Goal: Task Accomplishment & Management: Manage account settings

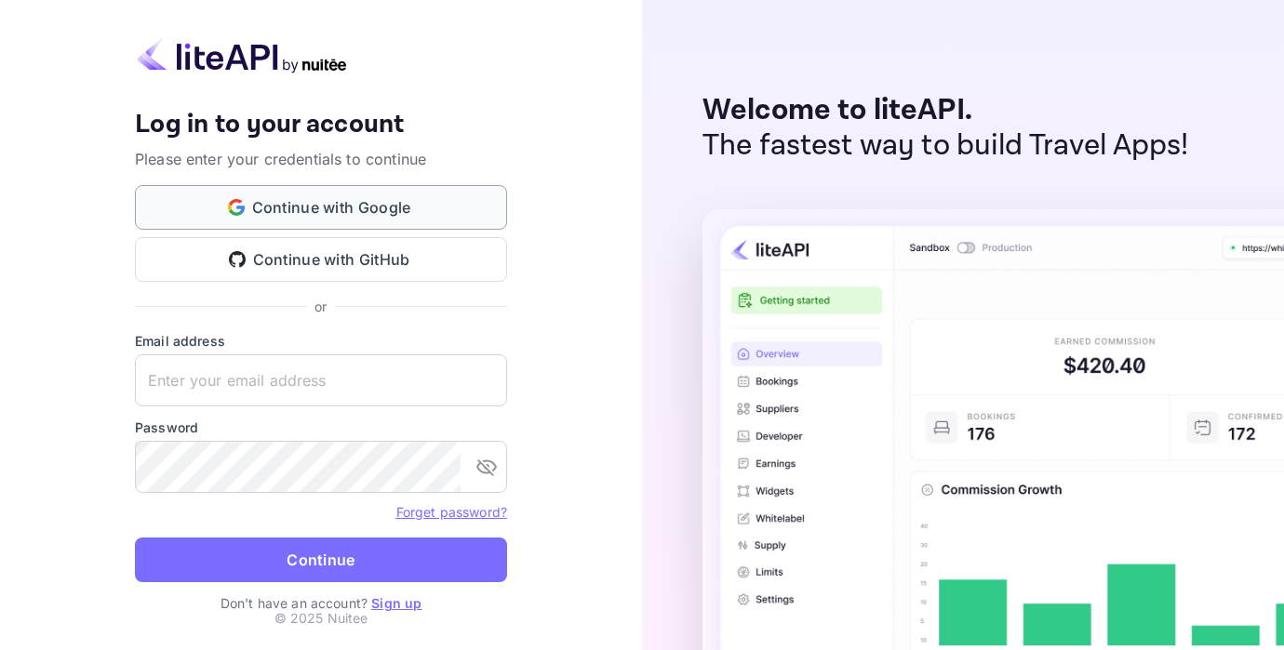
click at [337, 207] on button "Continue with Google" at bounding box center [321, 207] width 372 height 45
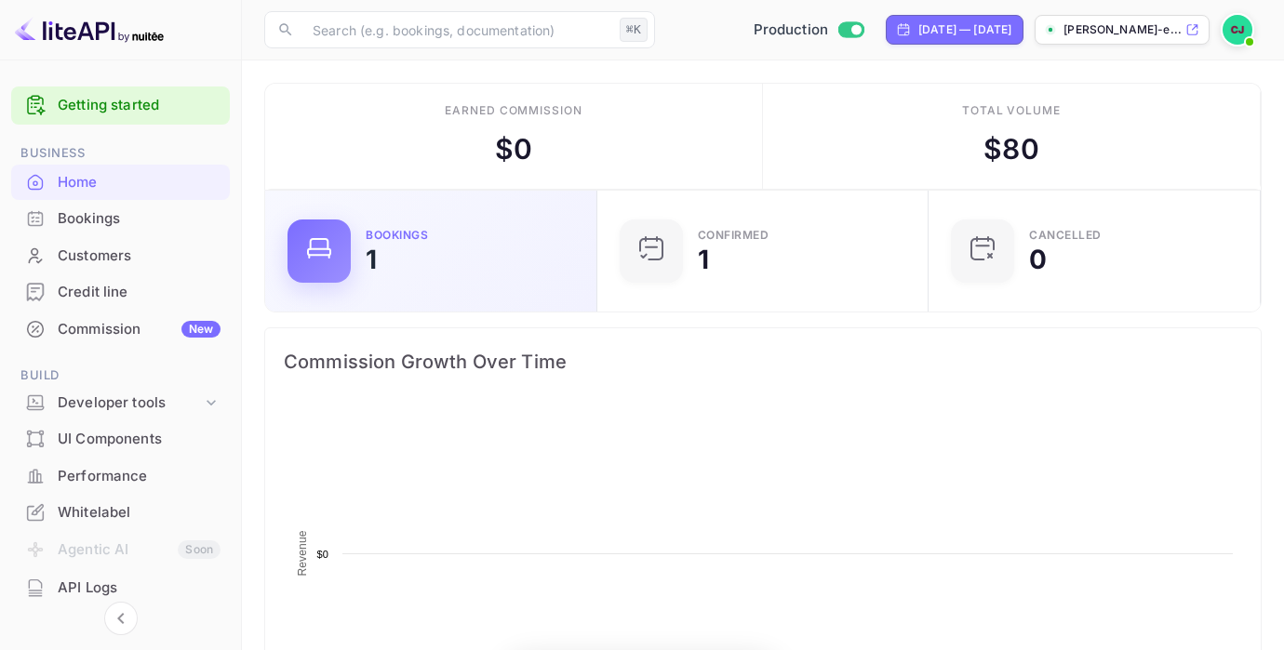
scroll to position [1, 1]
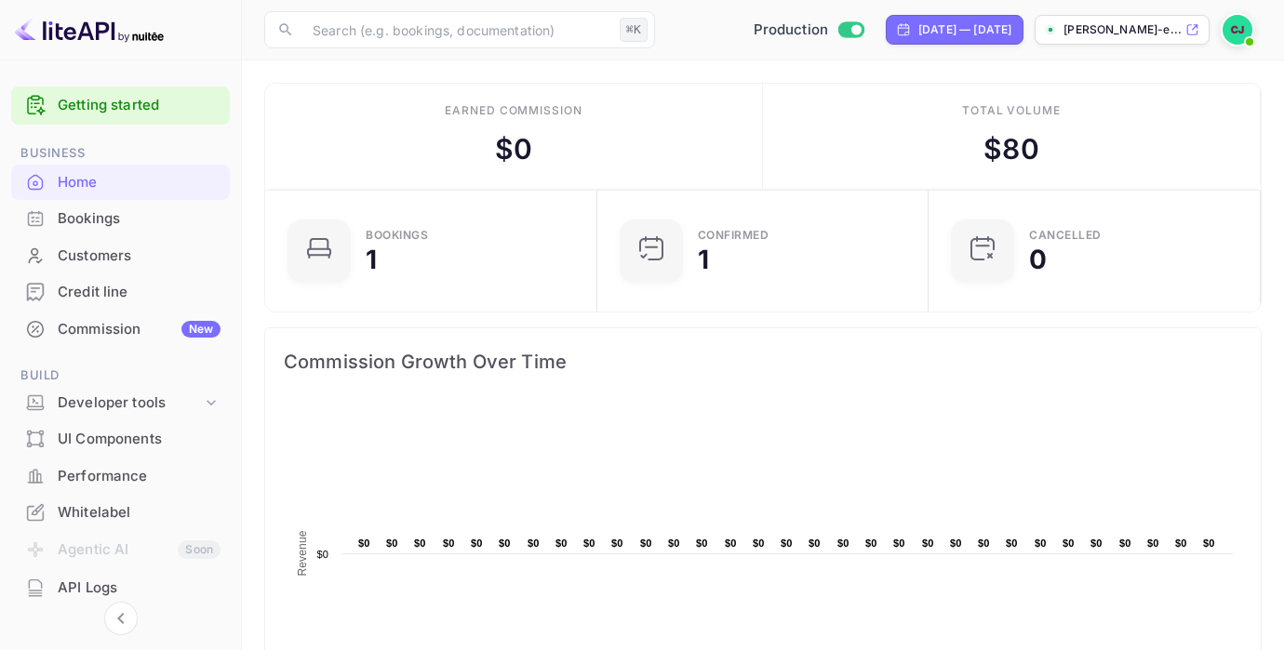
click at [95, 506] on div "Whitelabel" at bounding box center [139, 512] width 163 height 21
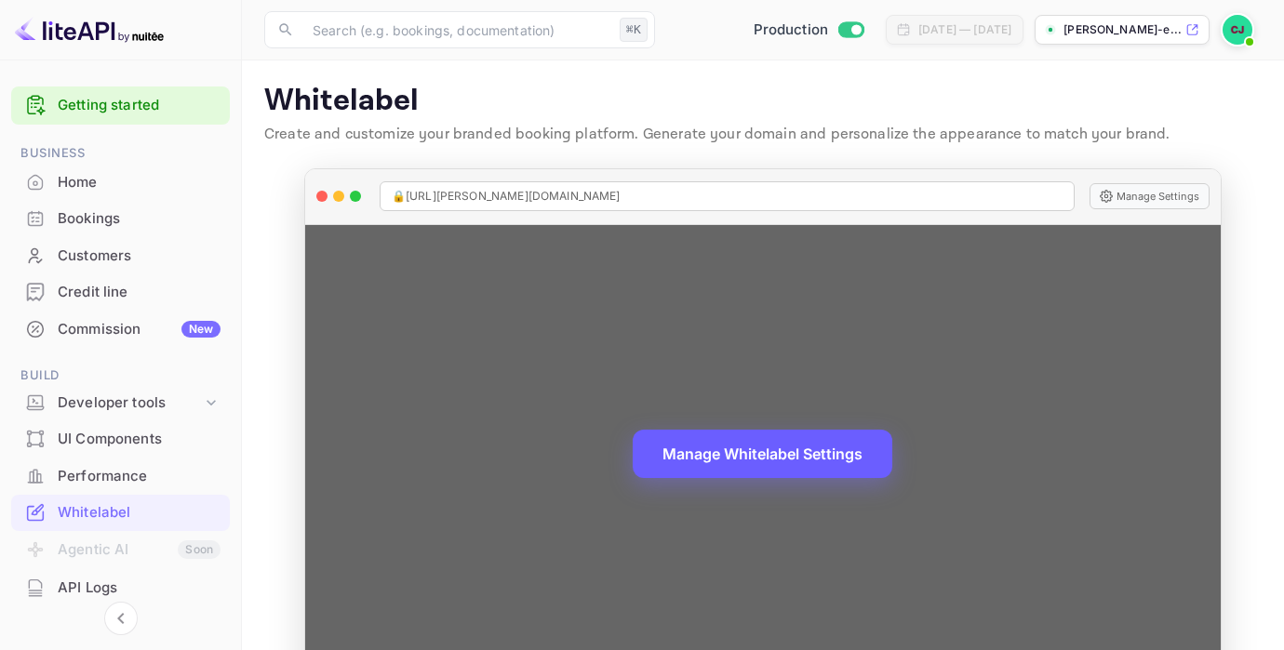
click at [714, 448] on button "Manage Whitelabel Settings" at bounding box center [761, 454] width 259 height 48
